Goal: Transaction & Acquisition: Purchase product/service

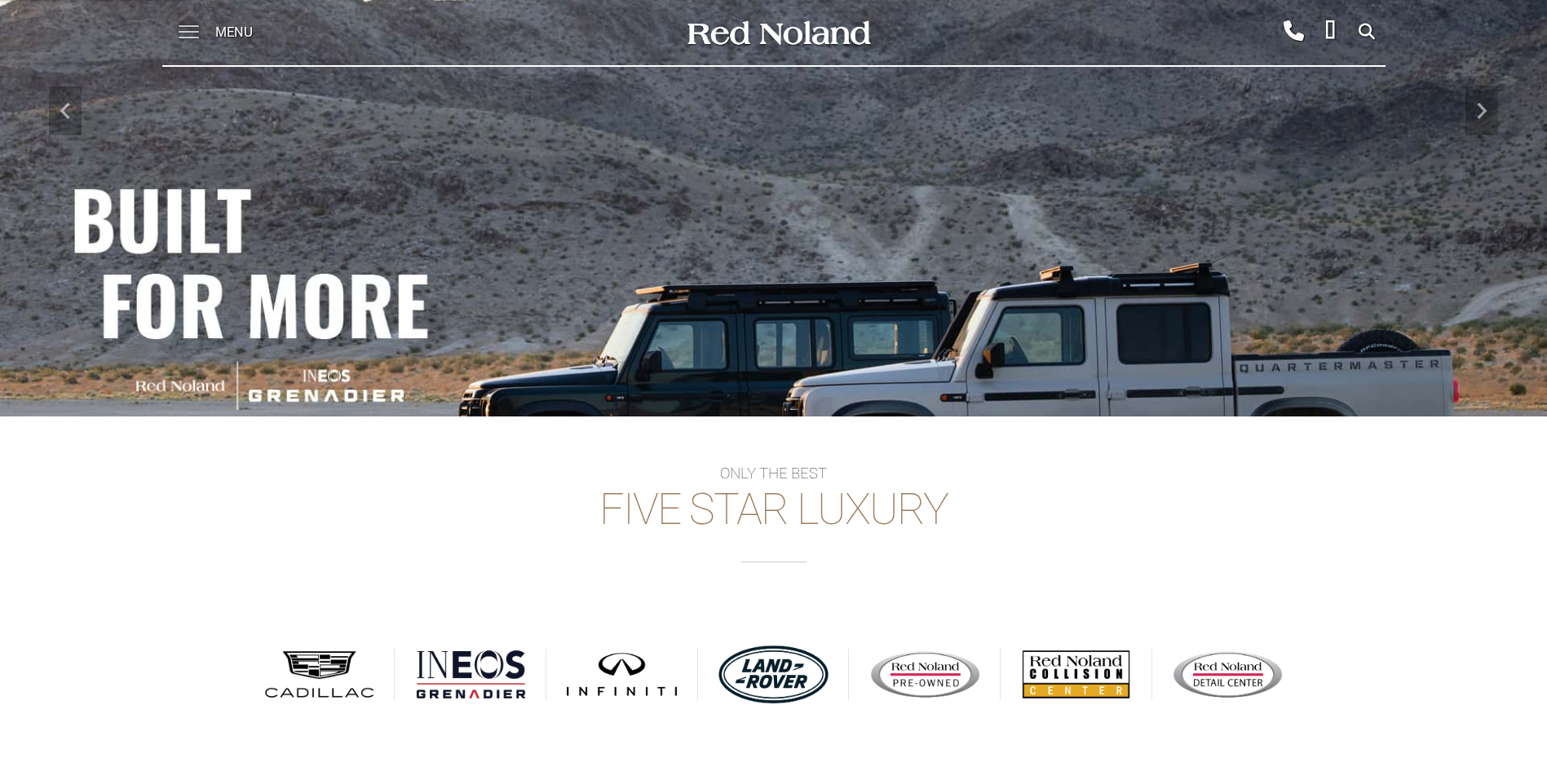
scroll to position [179, 0]
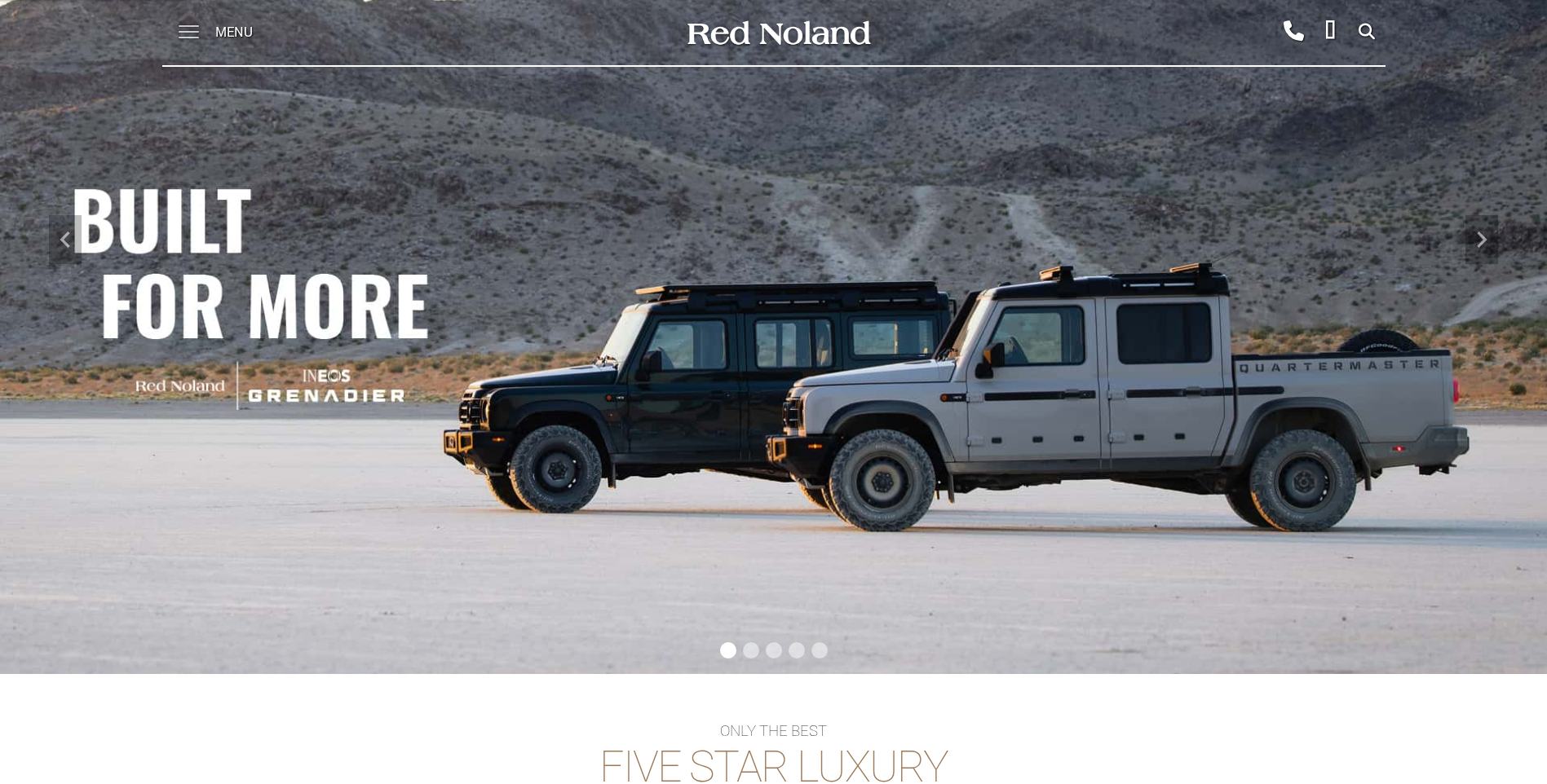
click at [194, 41] on span at bounding box center [188, 32] width 21 height 65
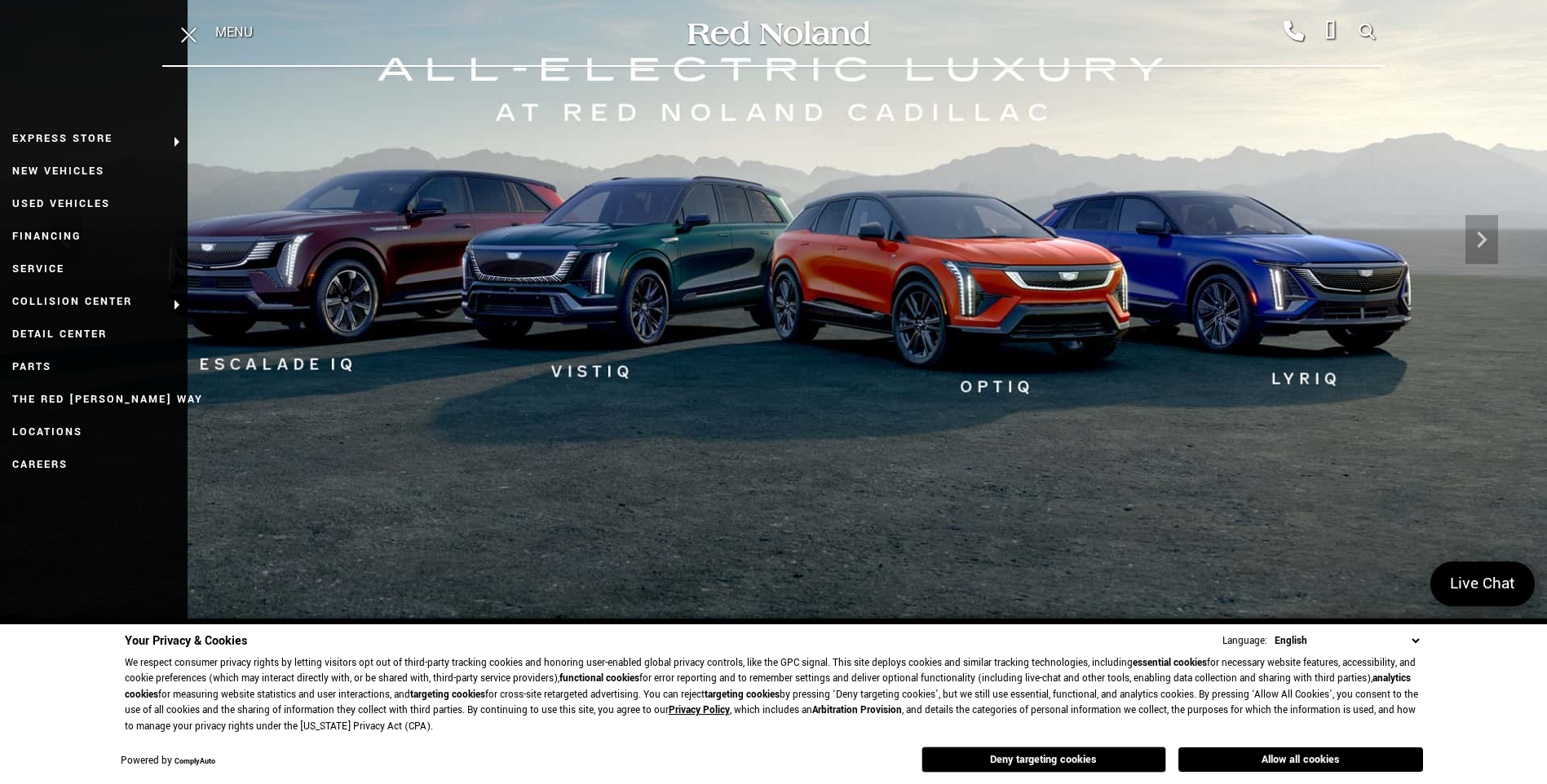
scroll to position [178, 0]
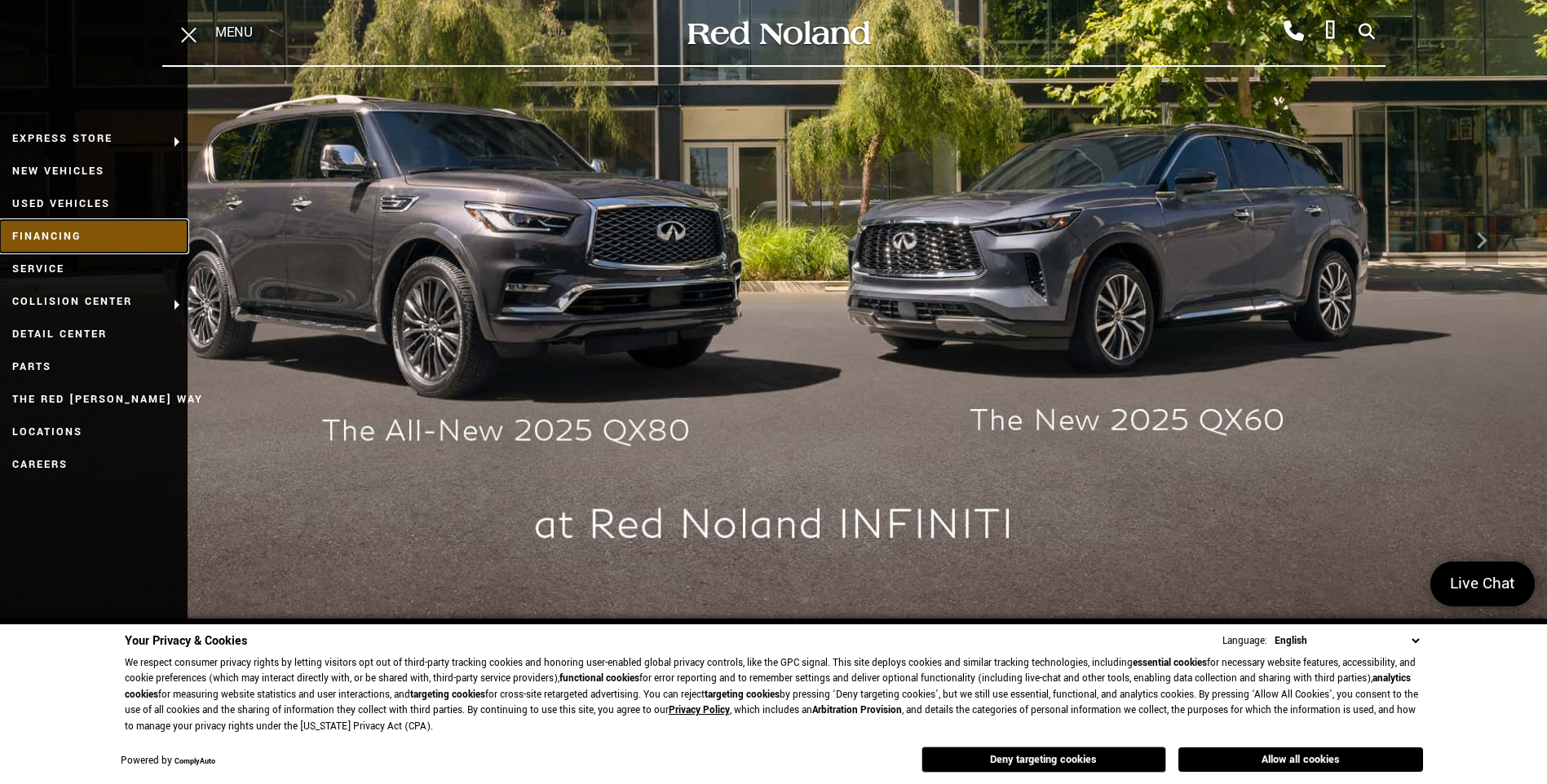
click at [75, 225] on link "Financing" at bounding box center [94, 236] width 187 height 33
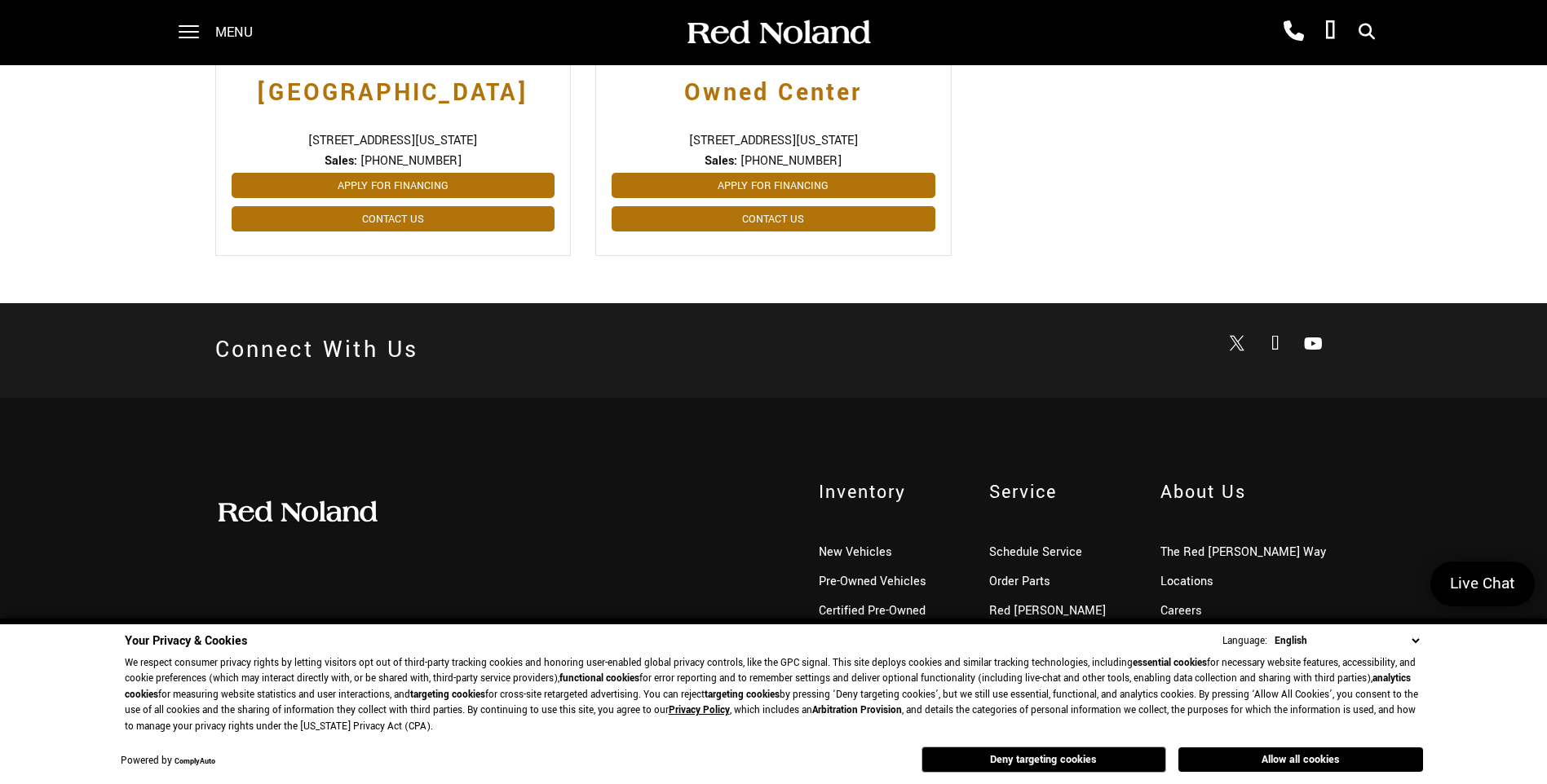
scroll to position [945, 0]
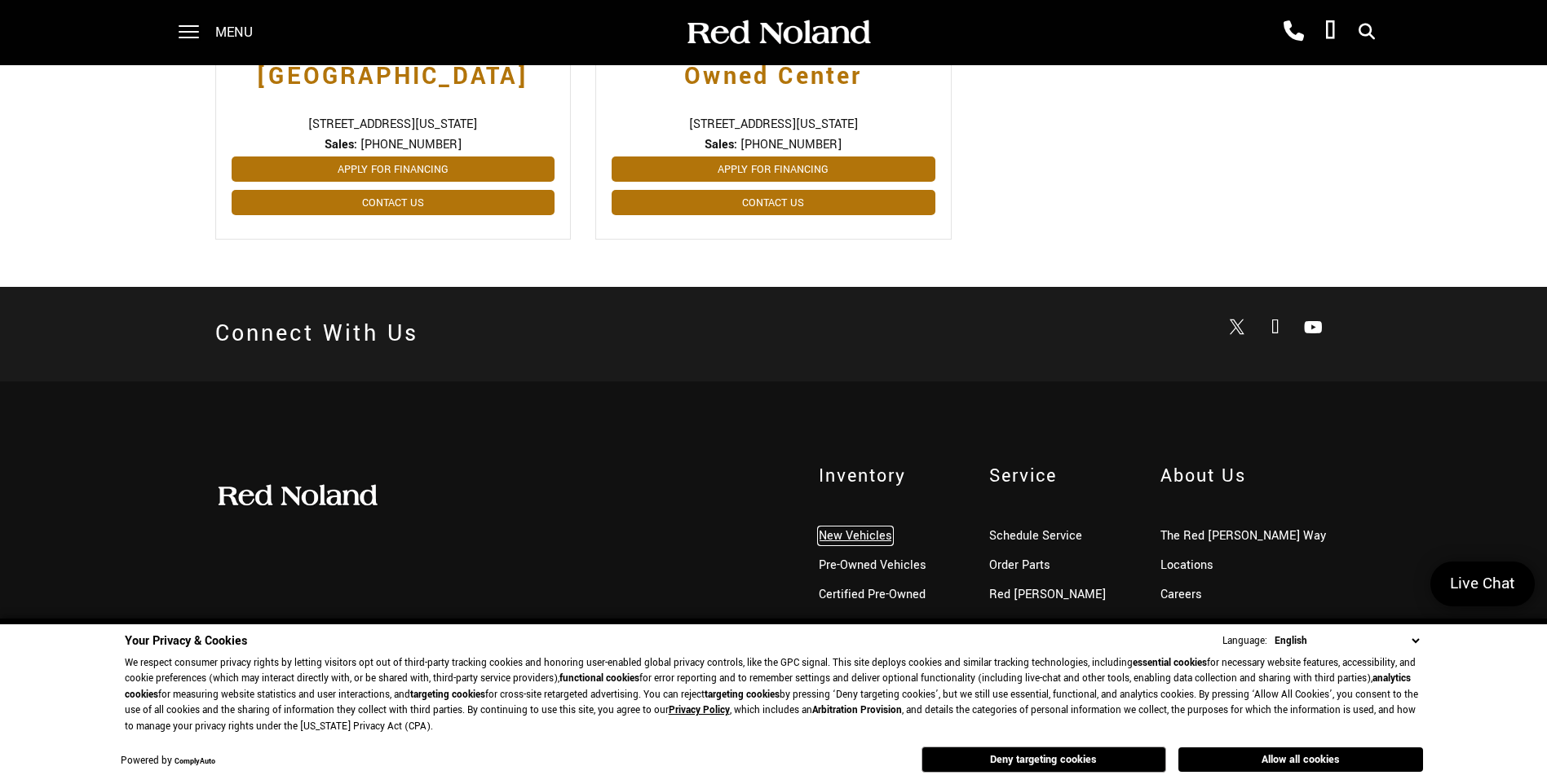
click at [854, 534] on link "New Vehicles" at bounding box center [856, 536] width 73 height 17
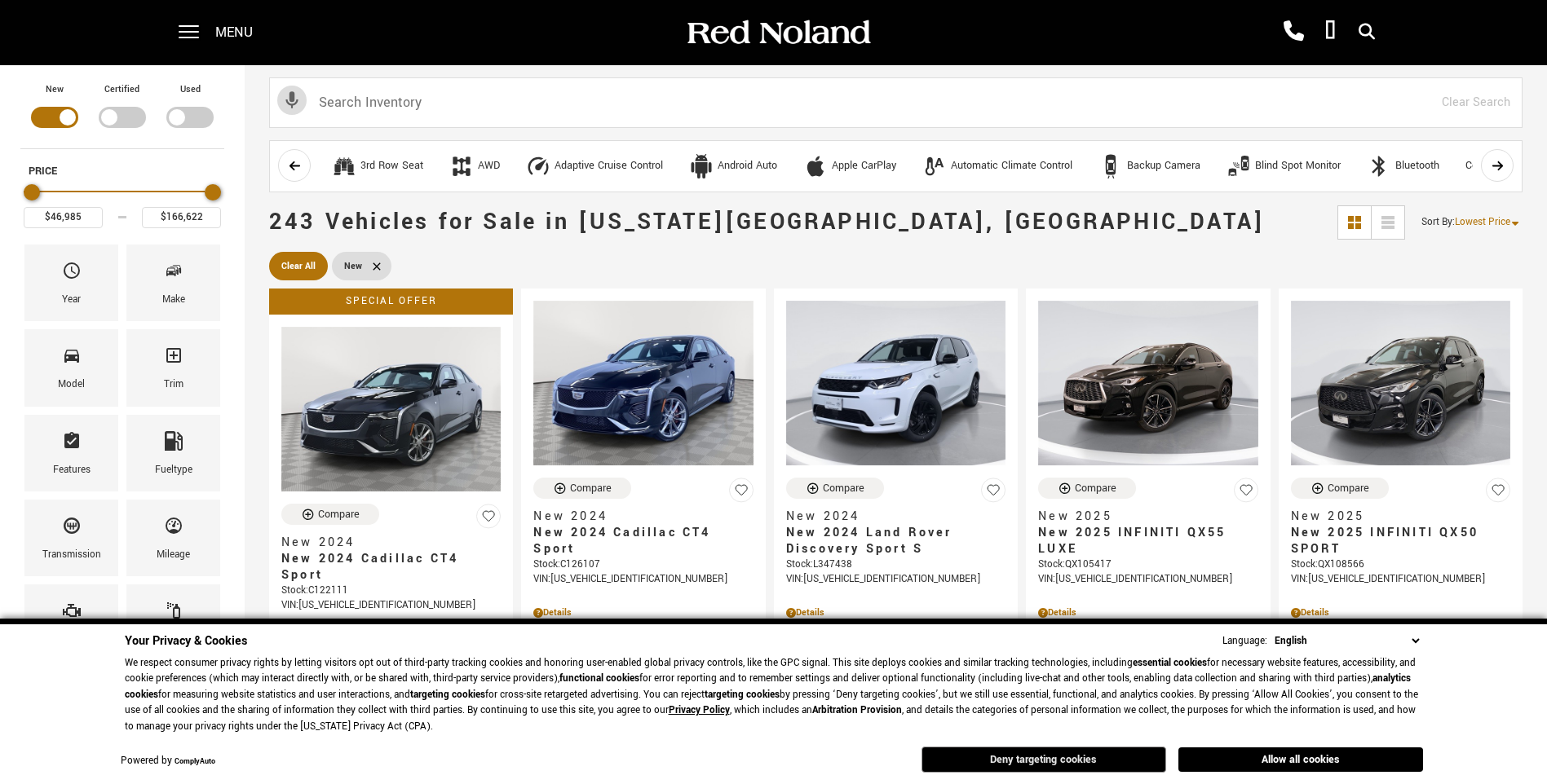
click at [1094, 758] on button "Deny targeting cookies" at bounding box center [1044, 759] width 244 height 26
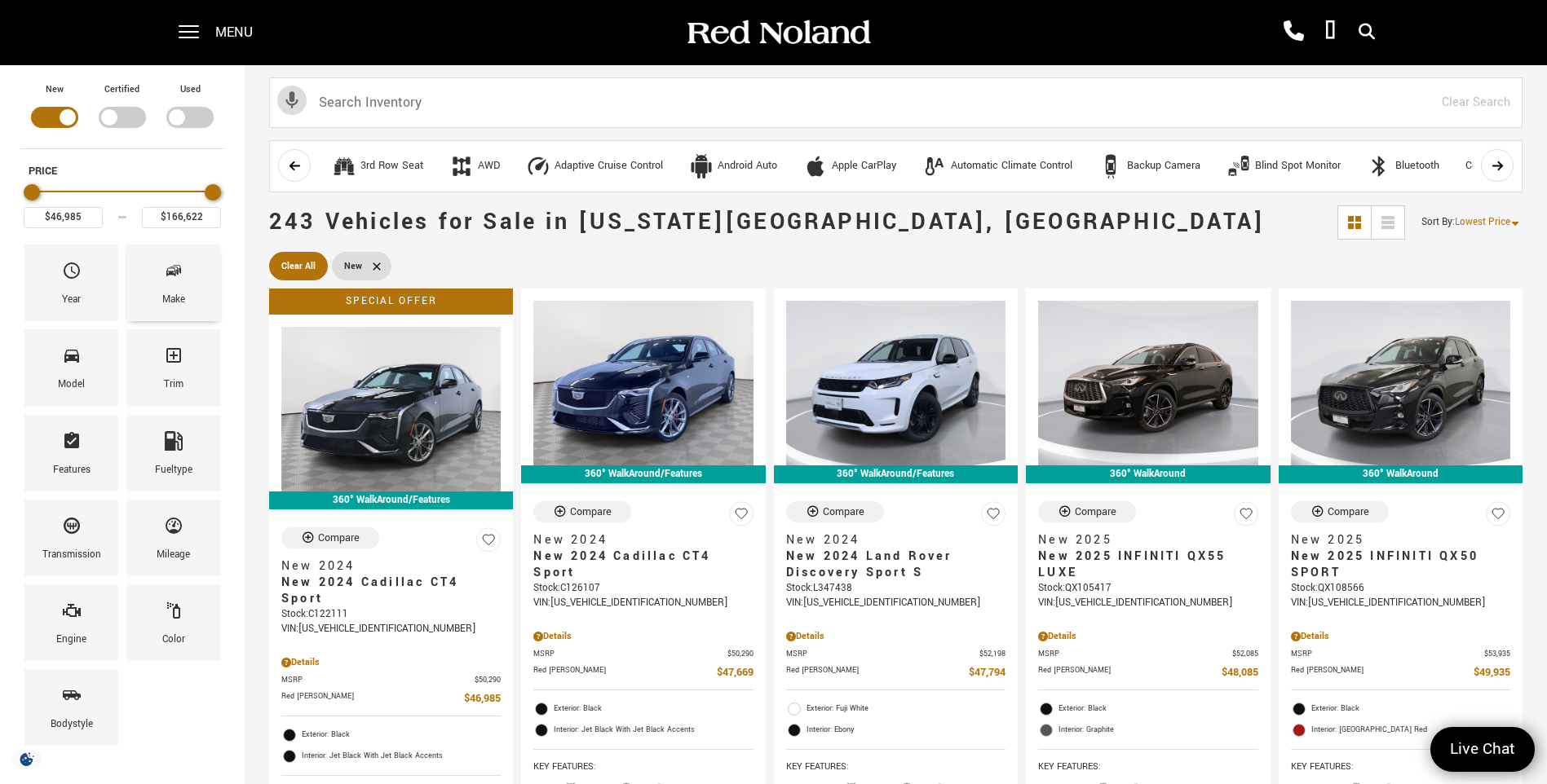
click at [147, 290] on div "Make" at bounding box center [173, 283] width 94 height 77
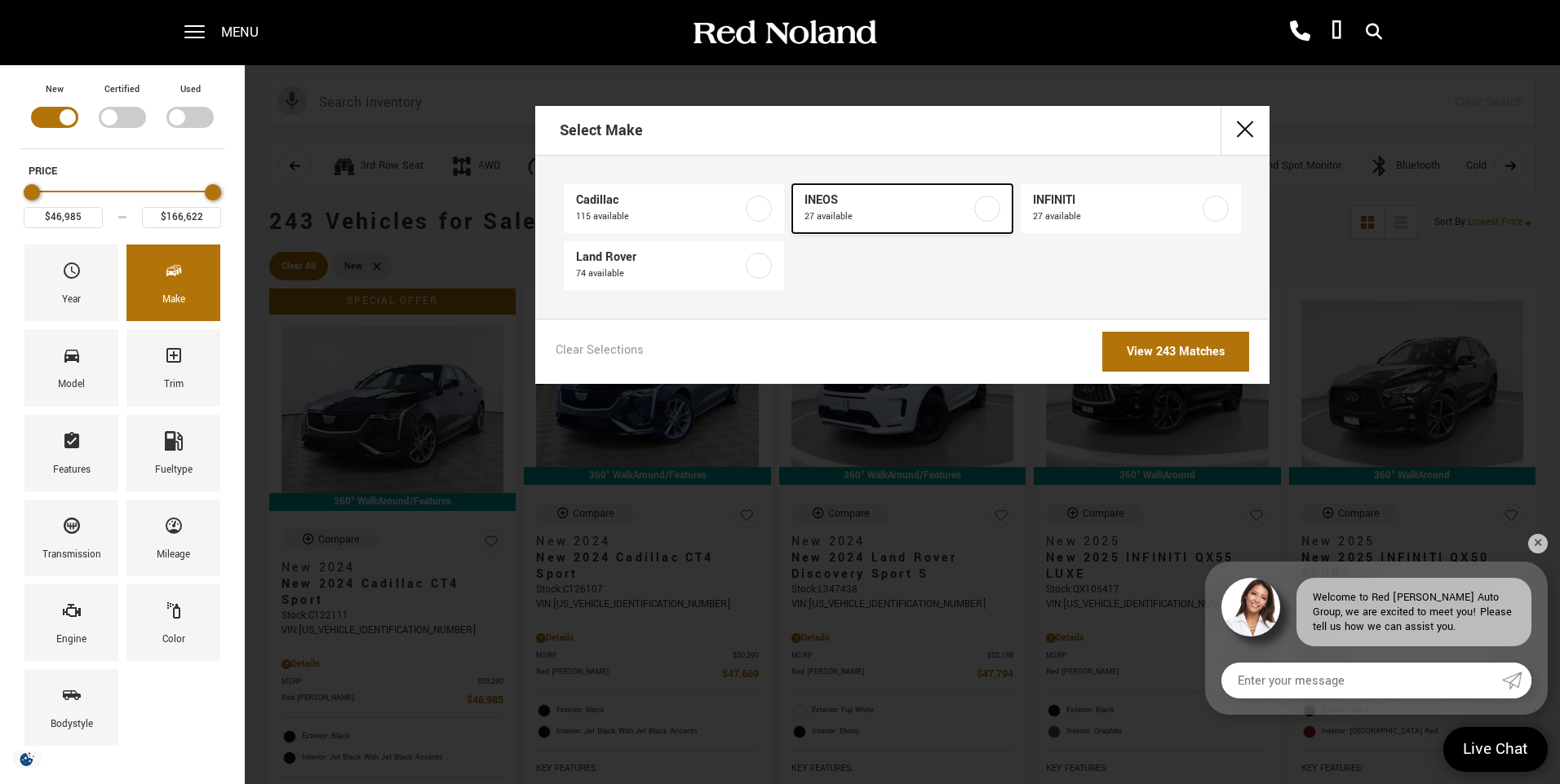
click at [963, 205] on span "INEOS" at bounding box center [887, 201] width 167 height 16
type input "$79,999"
type input "$99,640"
checkbox input "true"
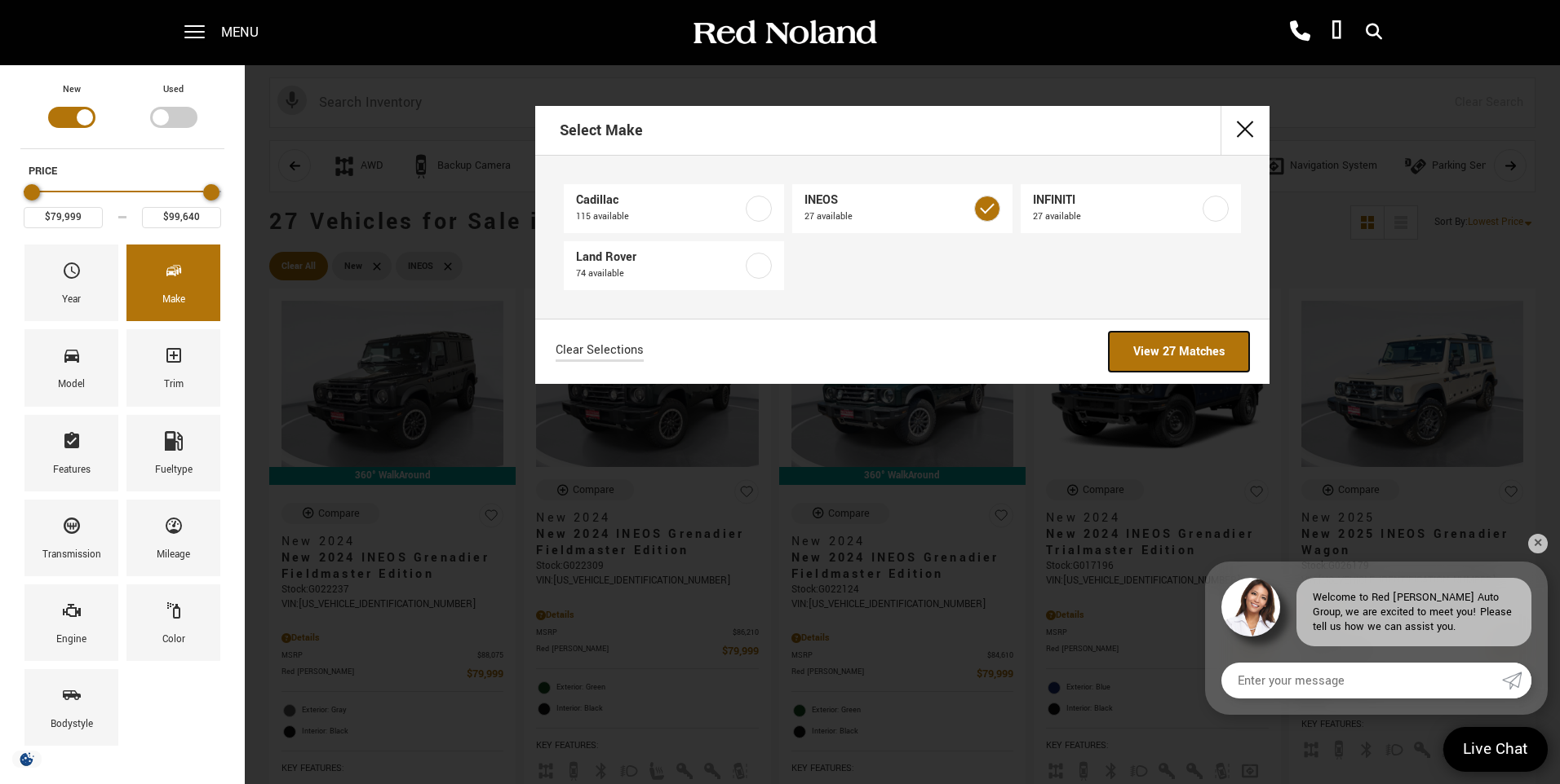
click at [1150, 341] on link "View 27 Matches" at bounding box center [1178, 351] width 140 height 40
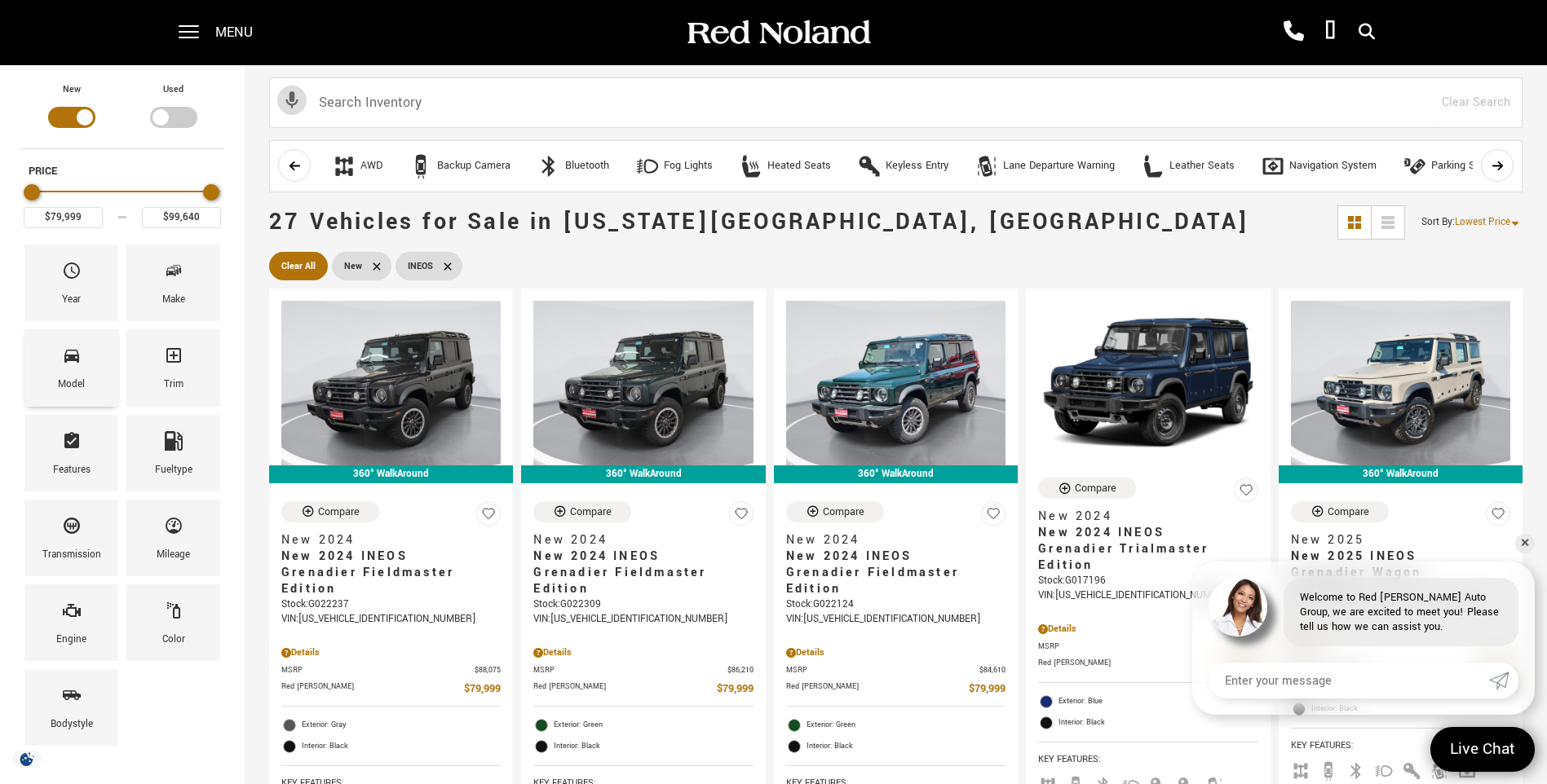
click at [83, 351] on div "Model" at bounding box center [70, 367] width 94 height 77
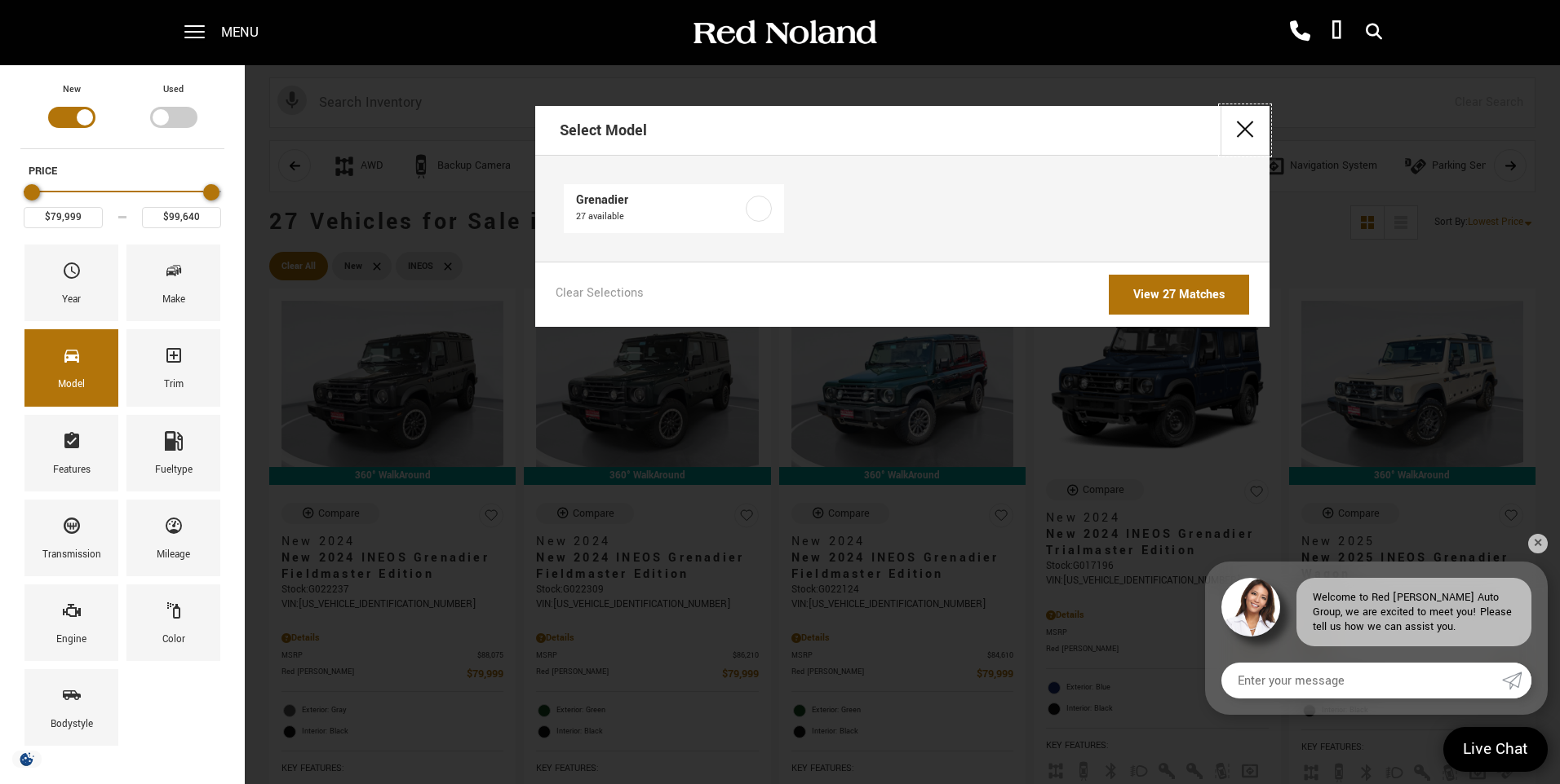
click at [1257, 121] on button "close" at bounding box center [1245, 130] width 49 height 49
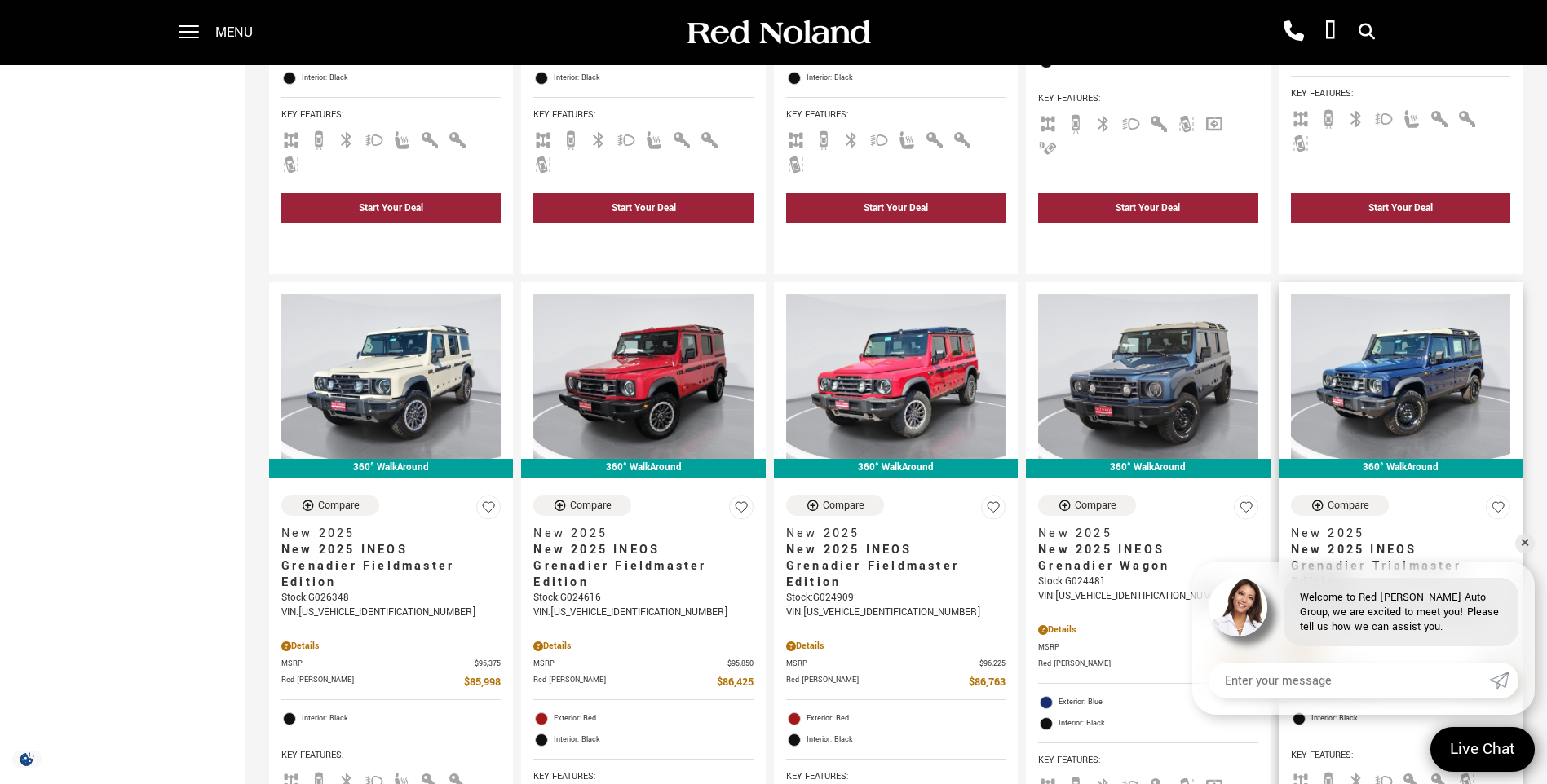
scroll to position [2120, 0]
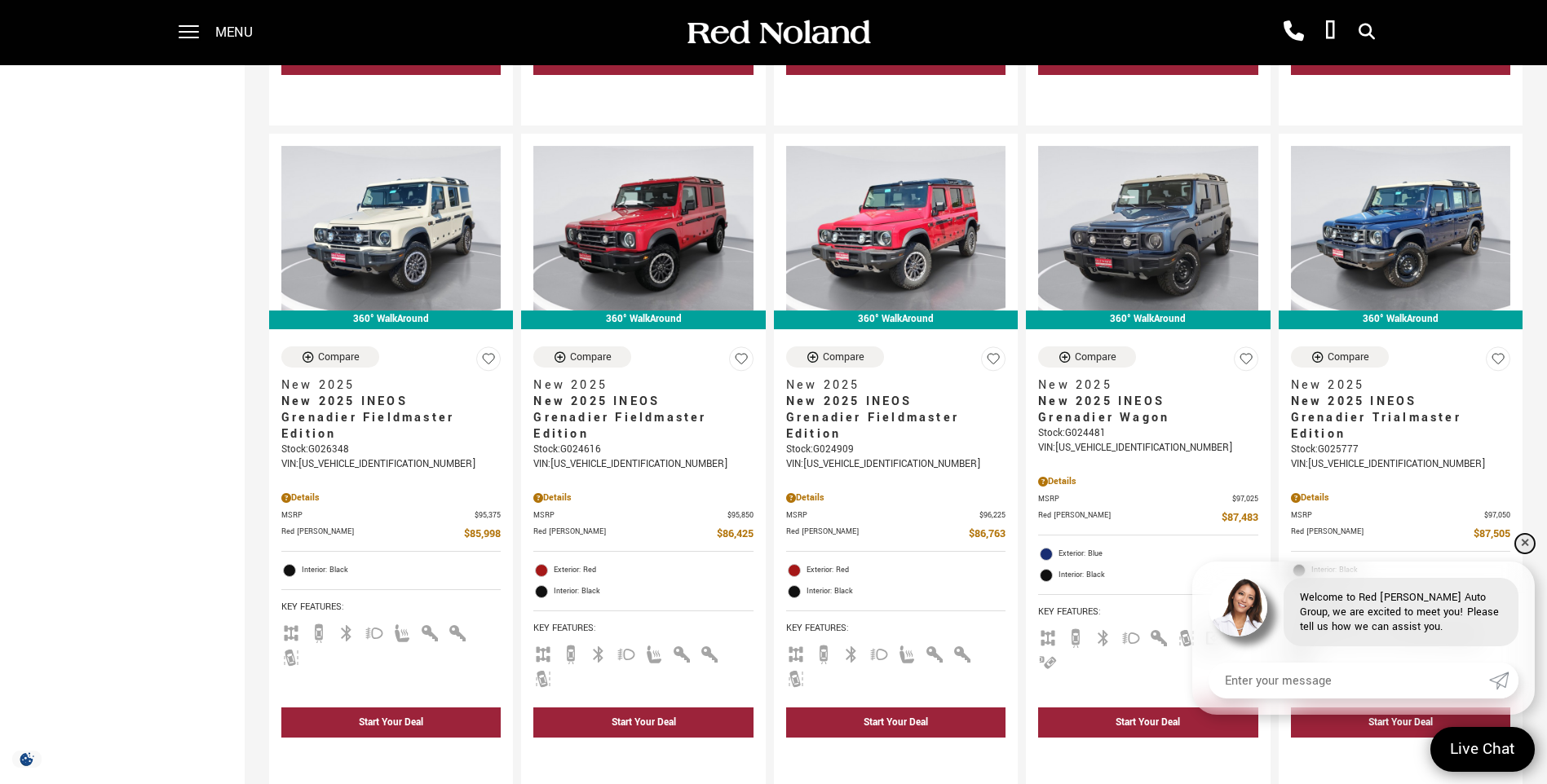
click at [1526, 547] on link "✕" at bounding box center [1526, 544] width 20 height 20
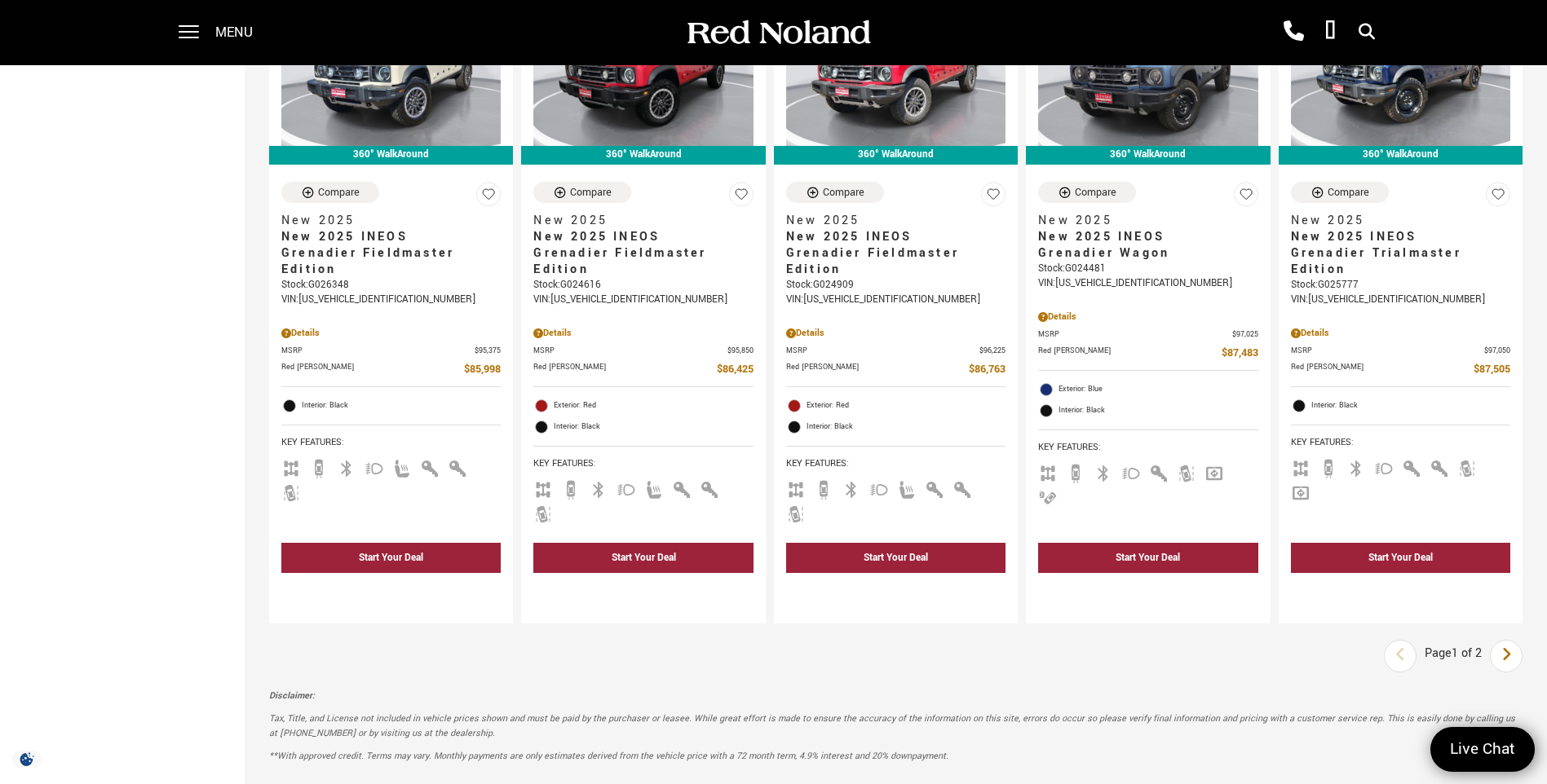
scroll to position [2364, 0]
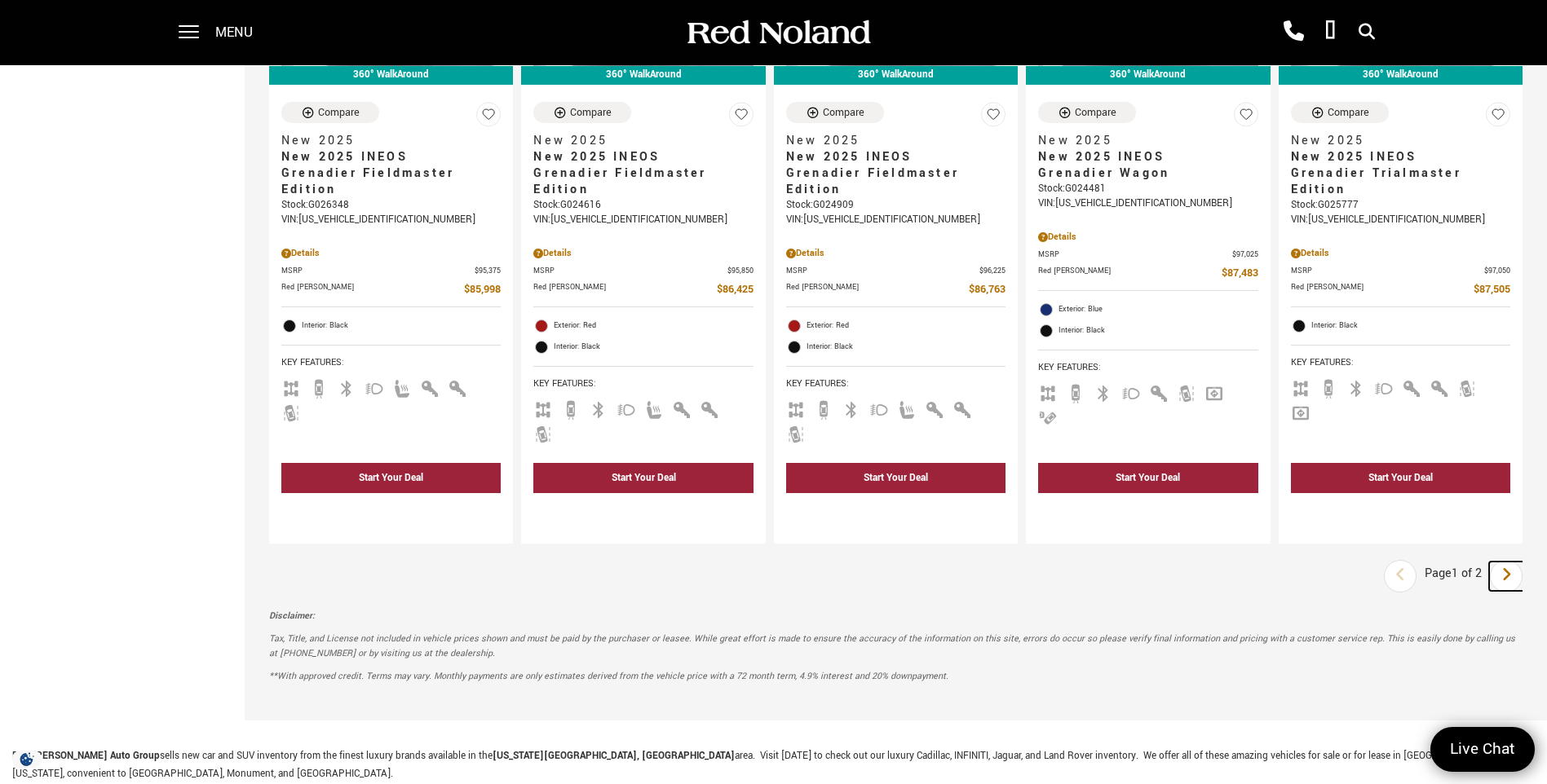
click at [1525, 562] on link "Next" at bounding box center [1506, 576] width 35 height 29
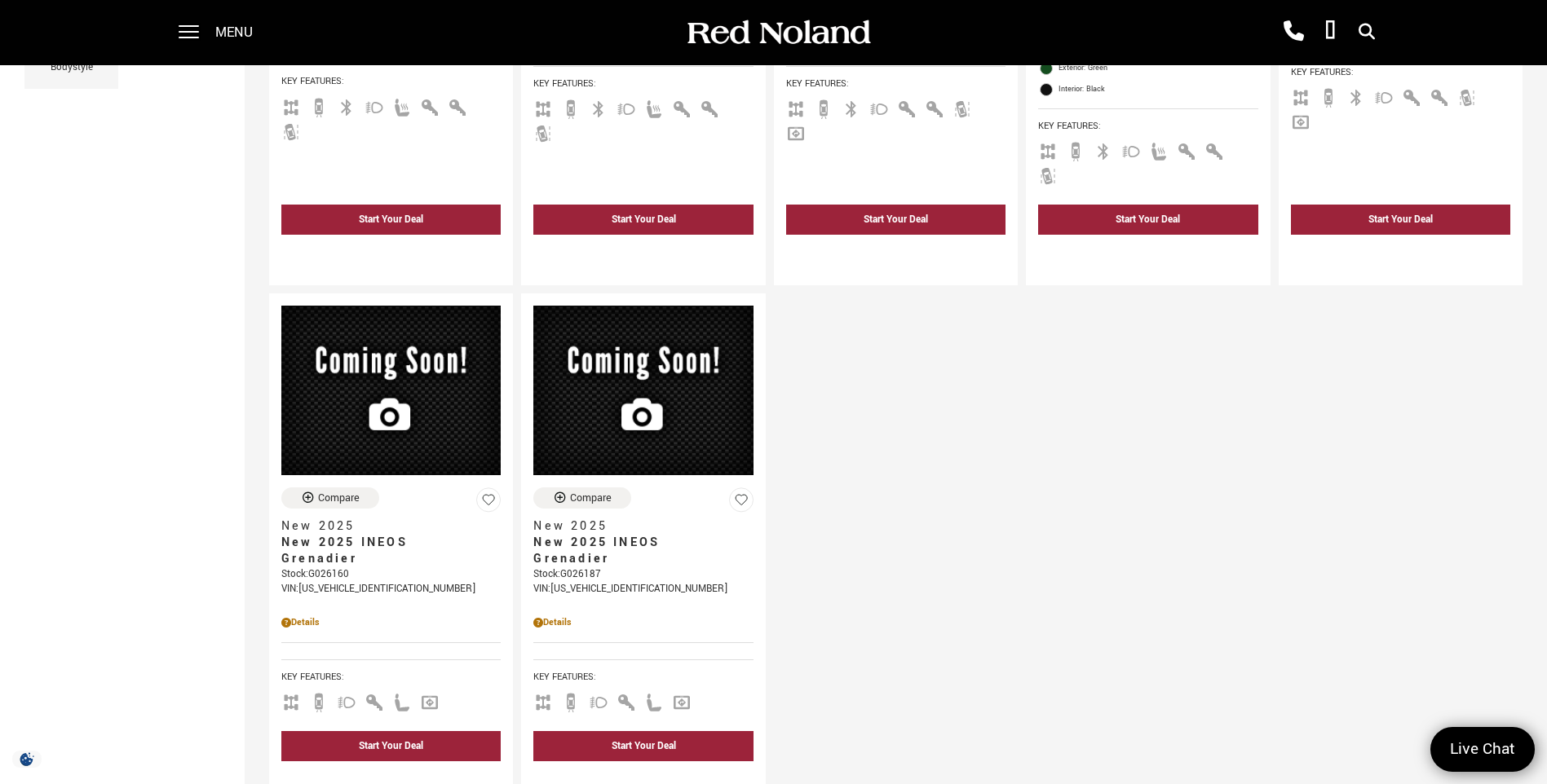
scroll to position [1060, 0]
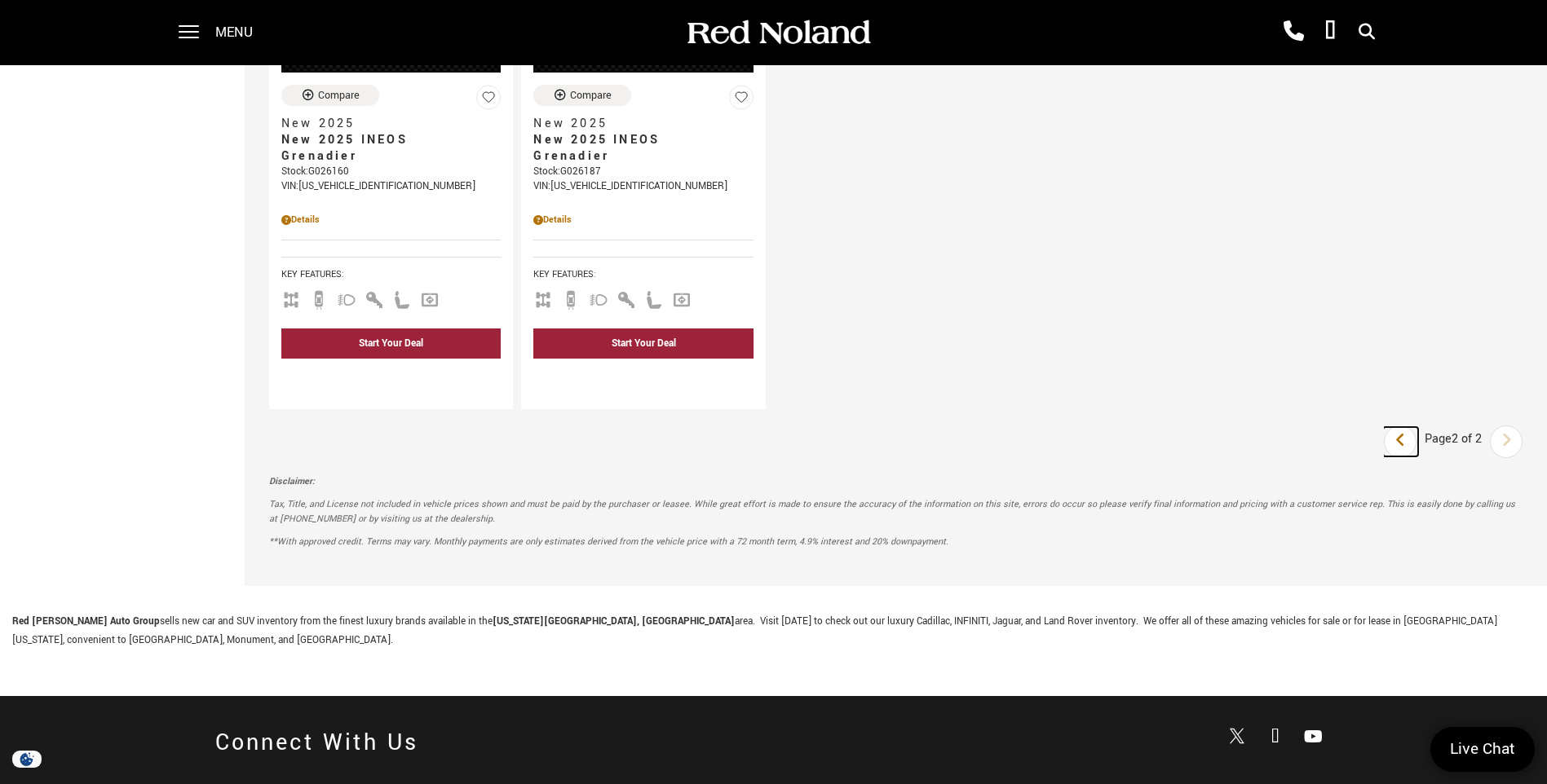
click at [1415, 427] on link "Last" at bounding box center [1401, 442] width 35 height 29
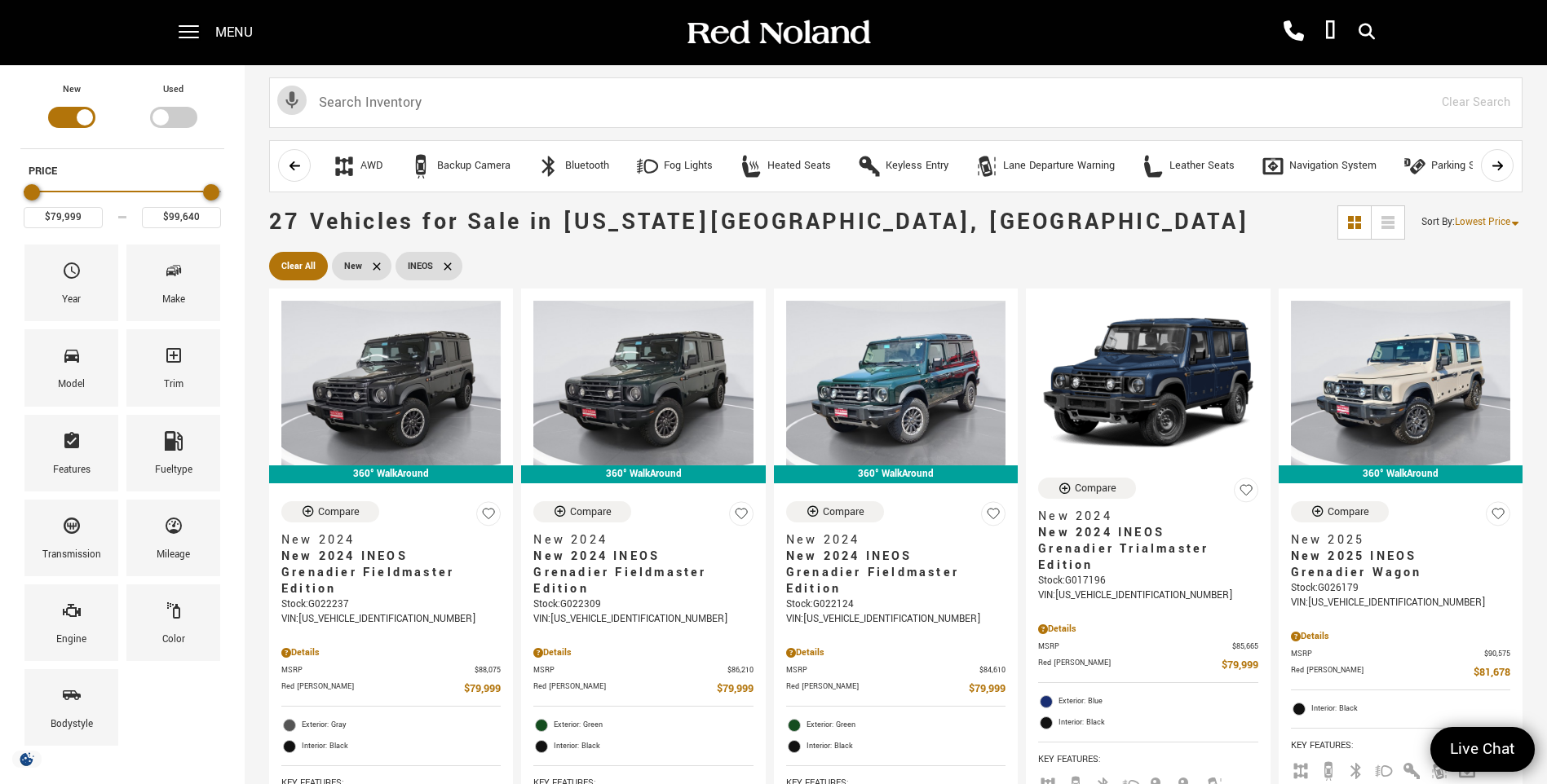
scroll to position [1122, 0]
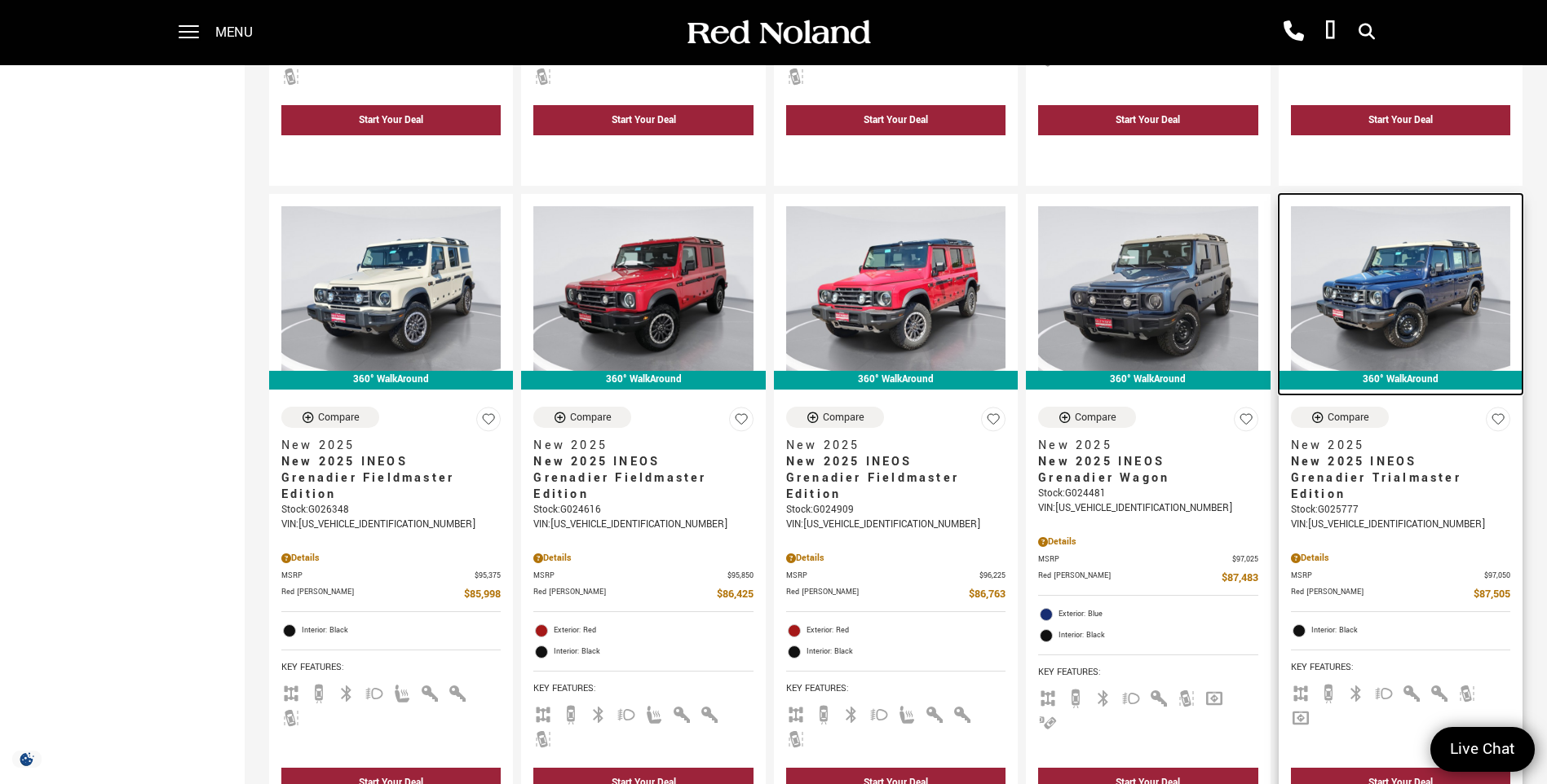
click at [1393, 268] on img at bounding box center [1401, 288] width 219 height 165
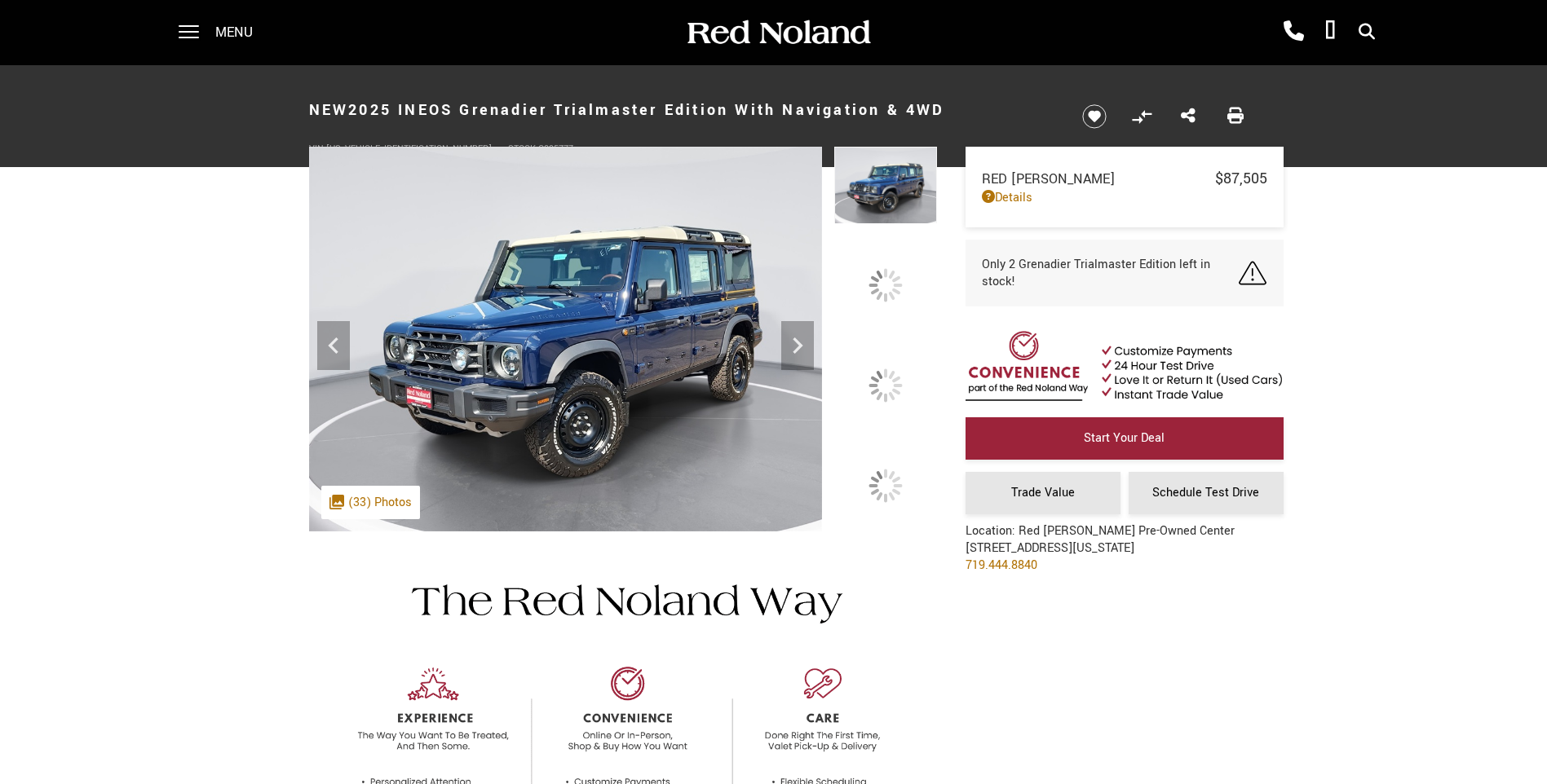
click at [814, 362] on icon at bounding box center [798, 345] width 33 height 33
click at [357, 519] on div ".cls-1, .cls-3 { fill: #c50033; } .cls-1 { clip-rule: evenodd; } .cls-2 { clip-…" at bounding box center [370, 502] width 99 height 33
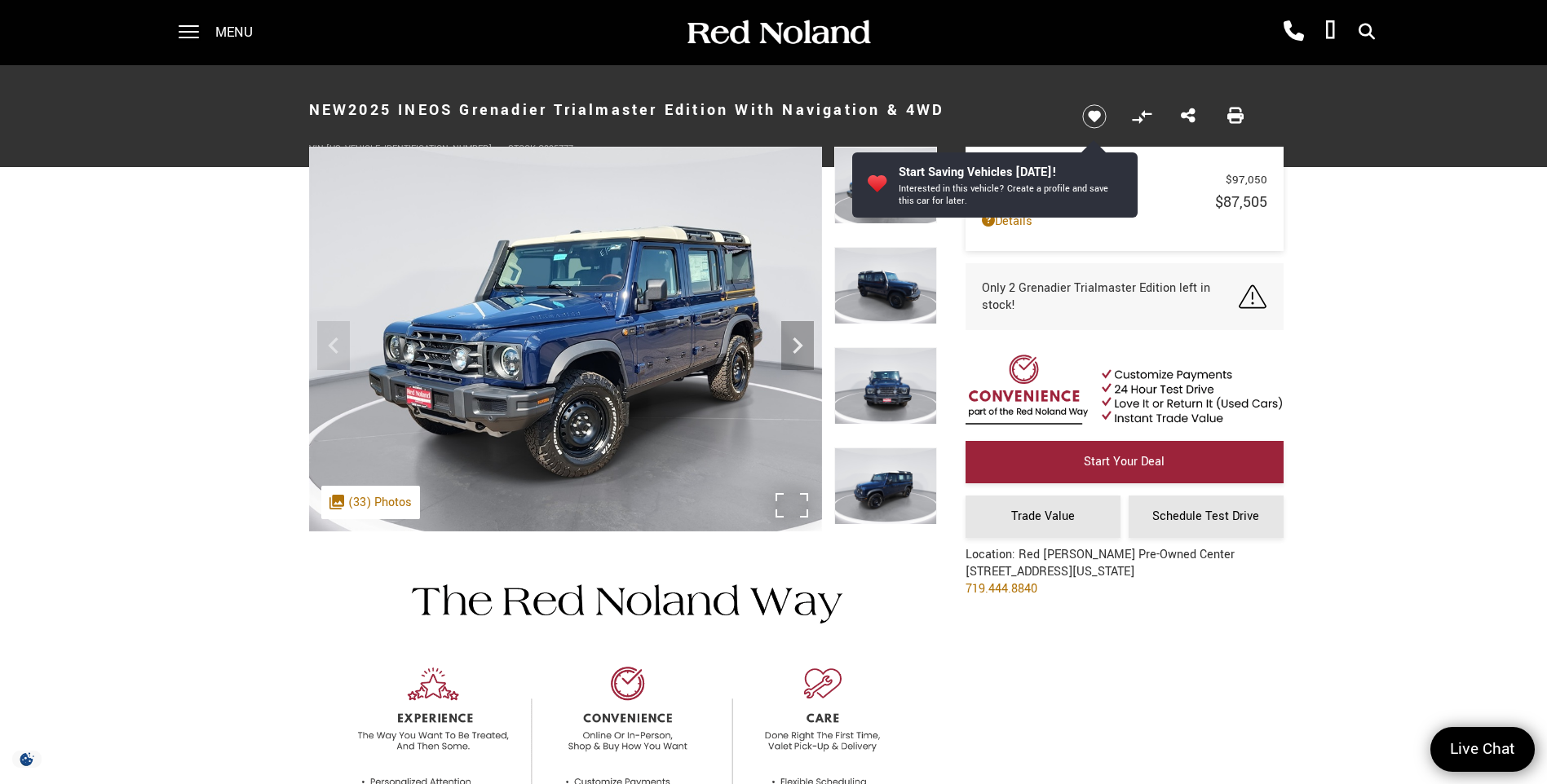
click at [381, 506] on div ".cls-1, .cls-3 { fill: #c50033; } .cls-1 { clip-rule: evenodd; } .cls-2 { clip-…" at bounding box center [370, 502] width 99 height 33
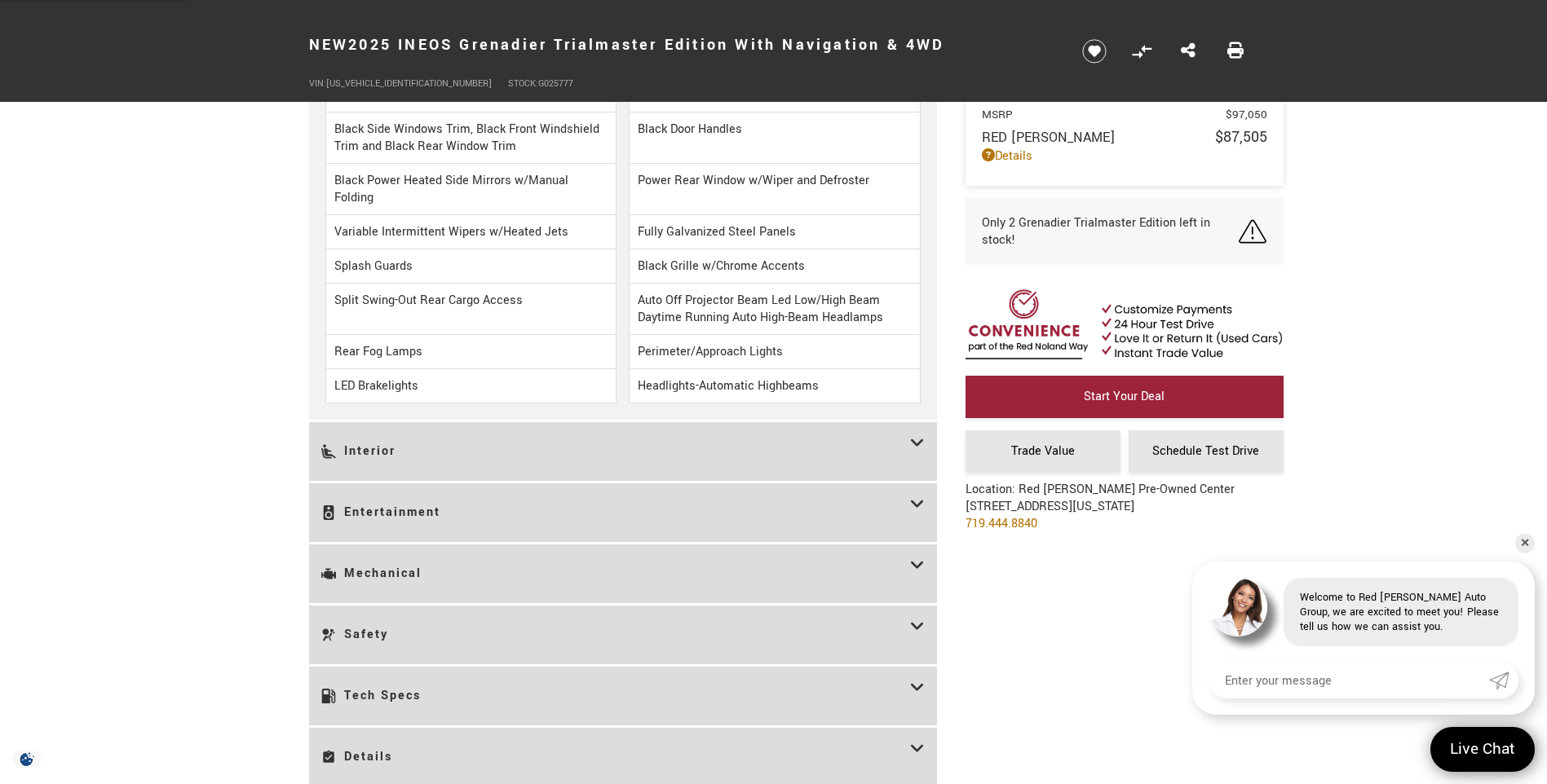
scroll to position [2201, 0]
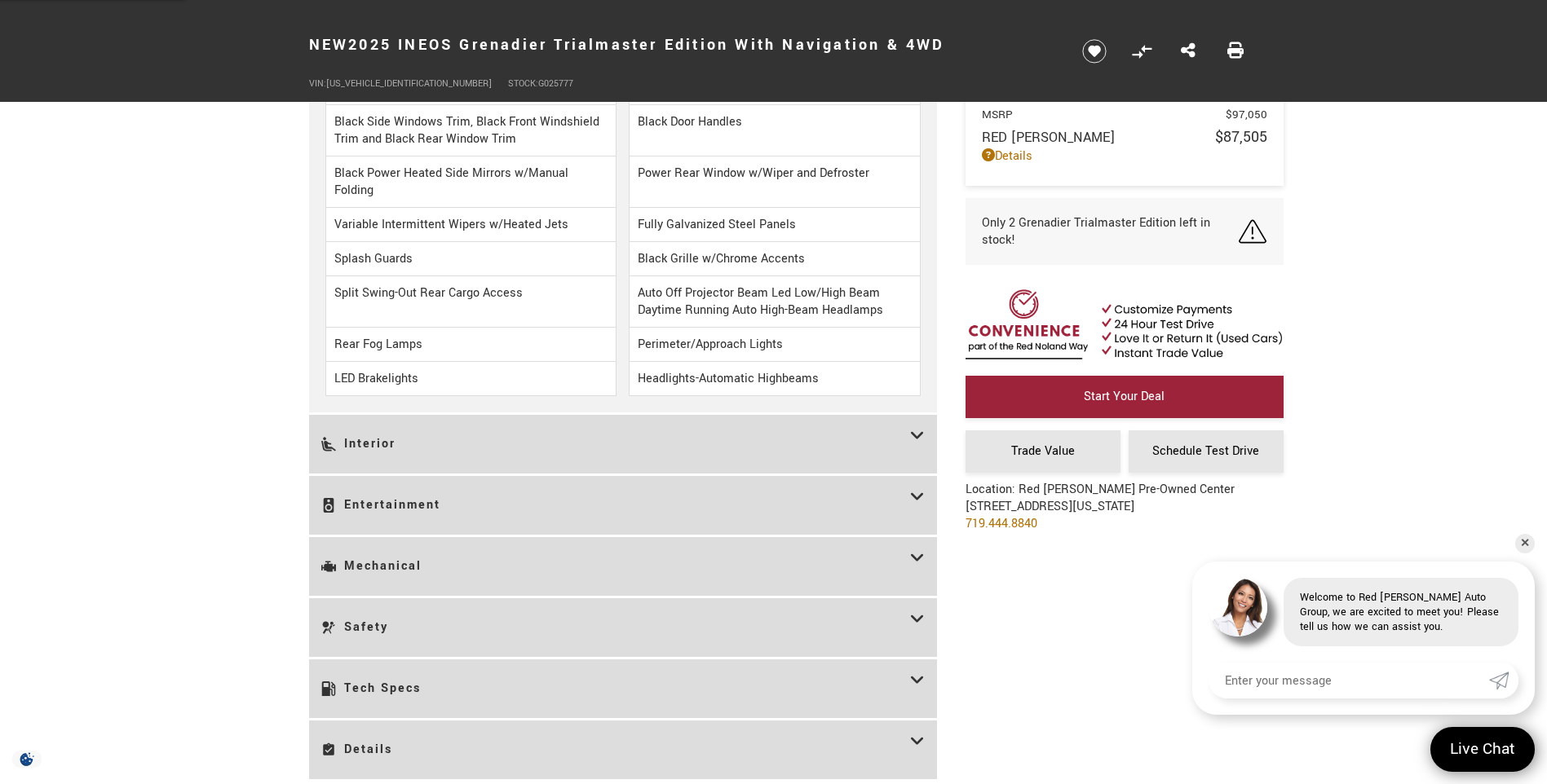
click at [861, 569] on h3 "Mechanical" at bounding box center [616, 566] width 589 height 34
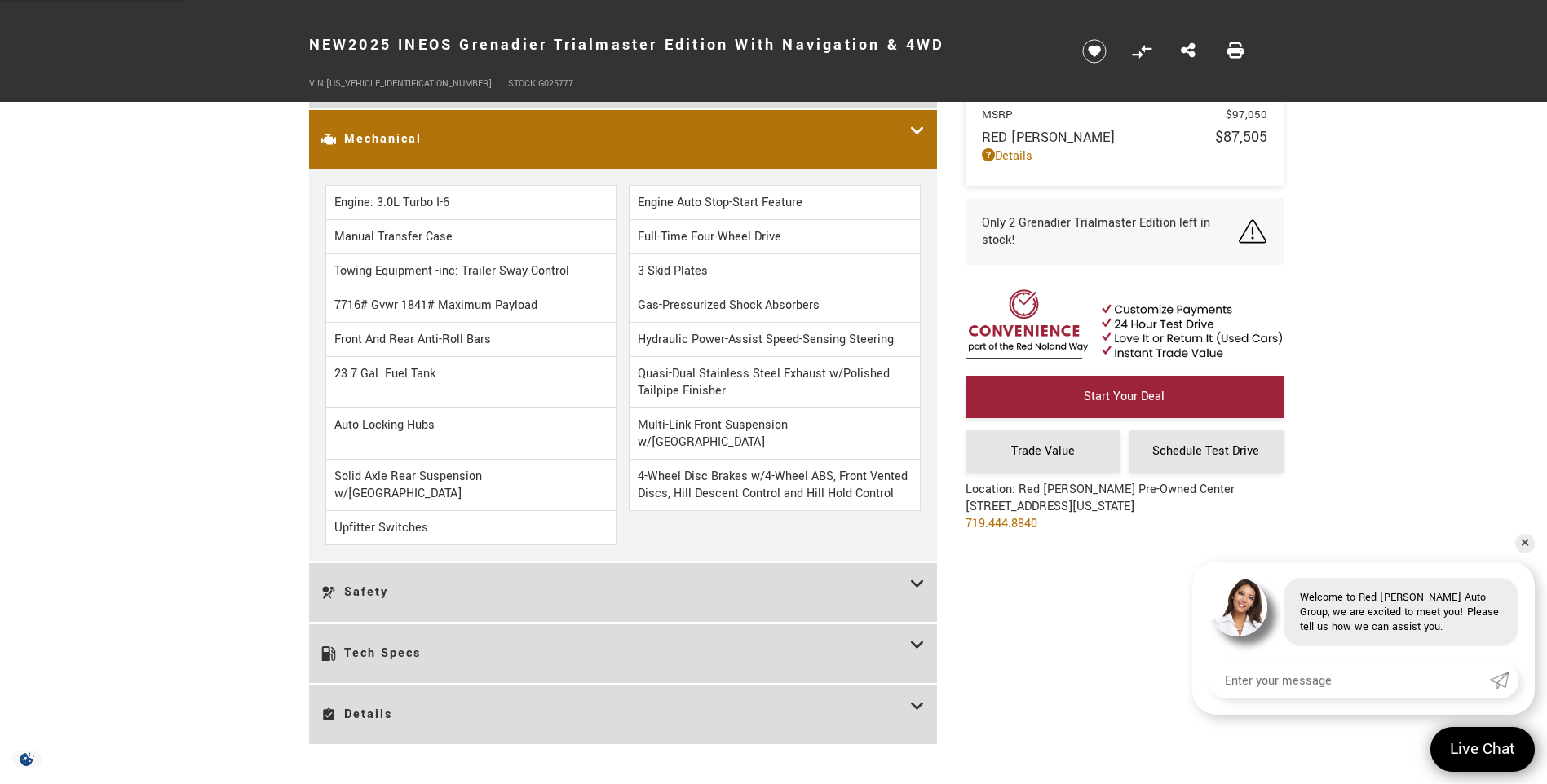
click at [798, 637] on h3 "Tech Specs" at bounding box center [616, 654] width 589 height 34
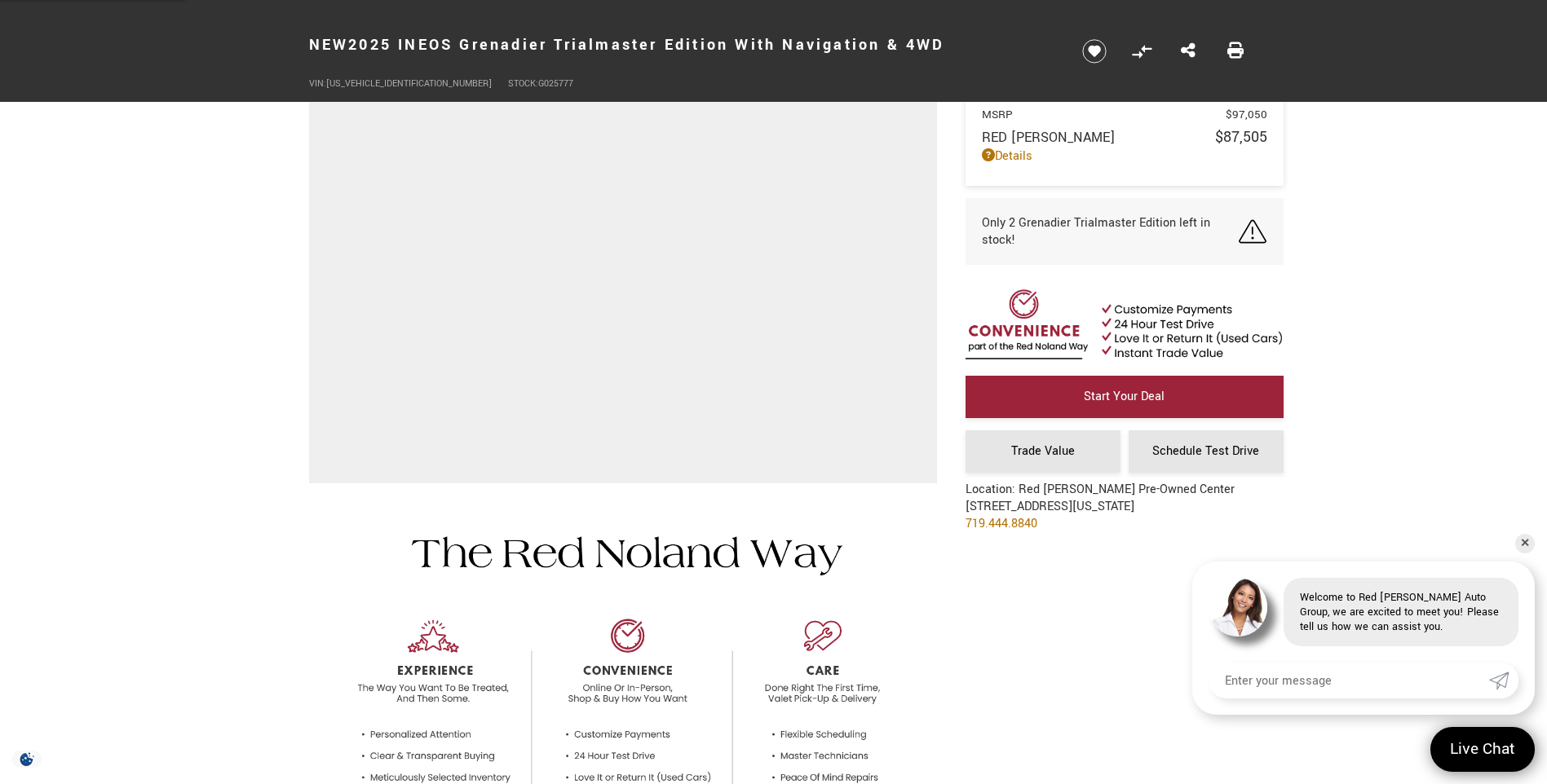
scroll to position [0, 0]
